Goal: Obtain resource: Download file/media

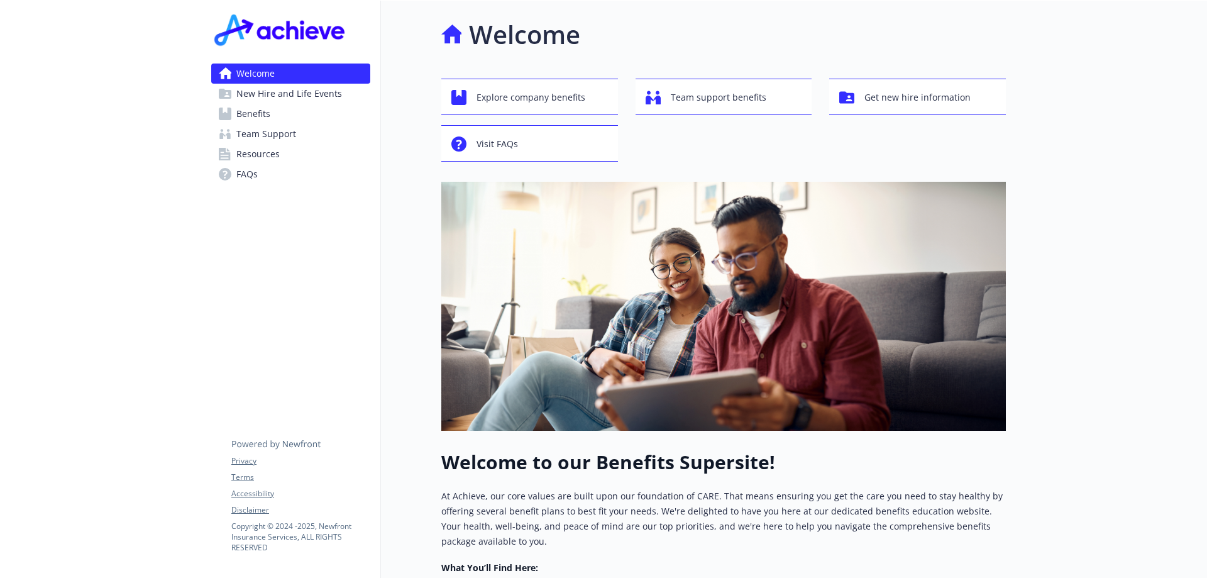
click at [270, 155] on span "Resources" at bounding box center [257, 154] width 43 height 20
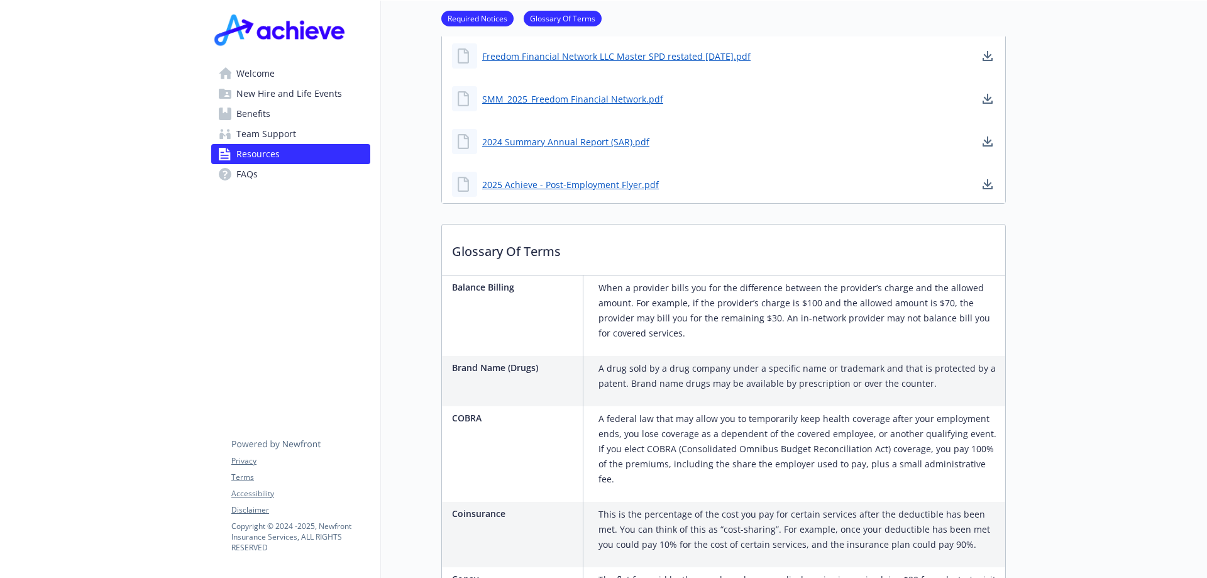
scroll to position [692, 0]
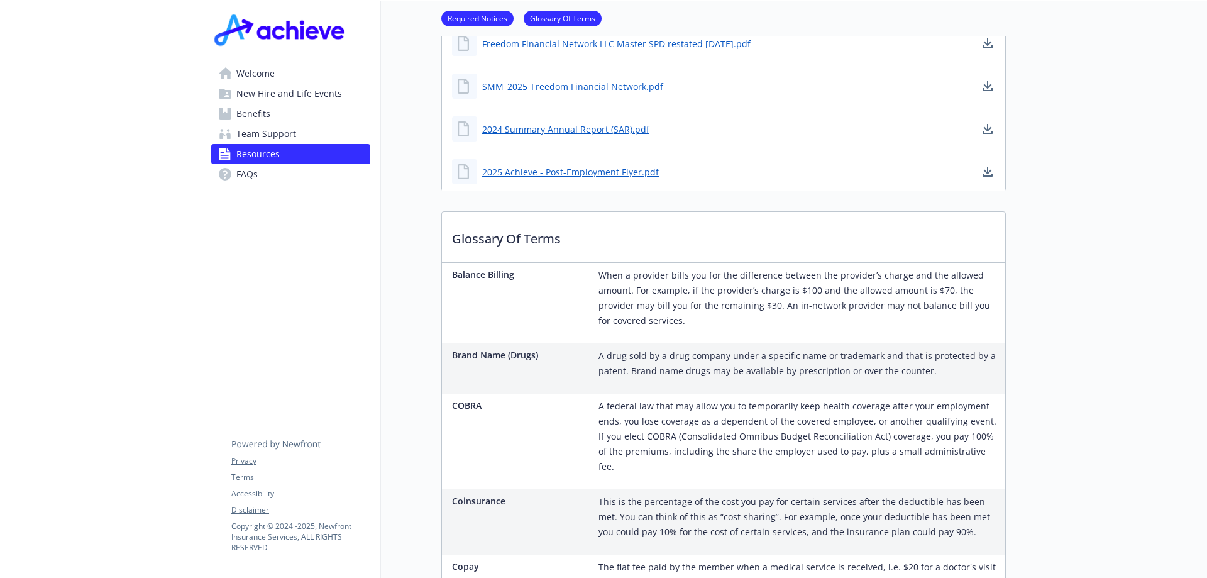
click at [260, 69] on span "Welcome" at bounding box center [255, 74] width 38 height 20
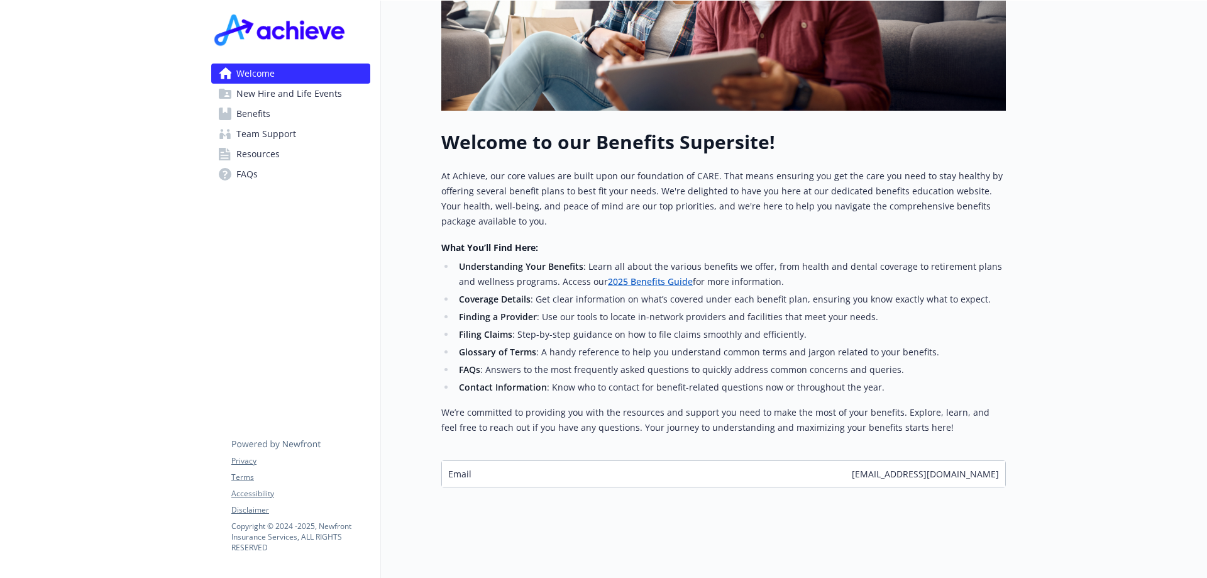
scroll to position [329, 0]
click at [648, 275] on link "2025 Benefits Guide" at bounding box center [650, 281] width 85 height 12
